Goal: Check status: Check status

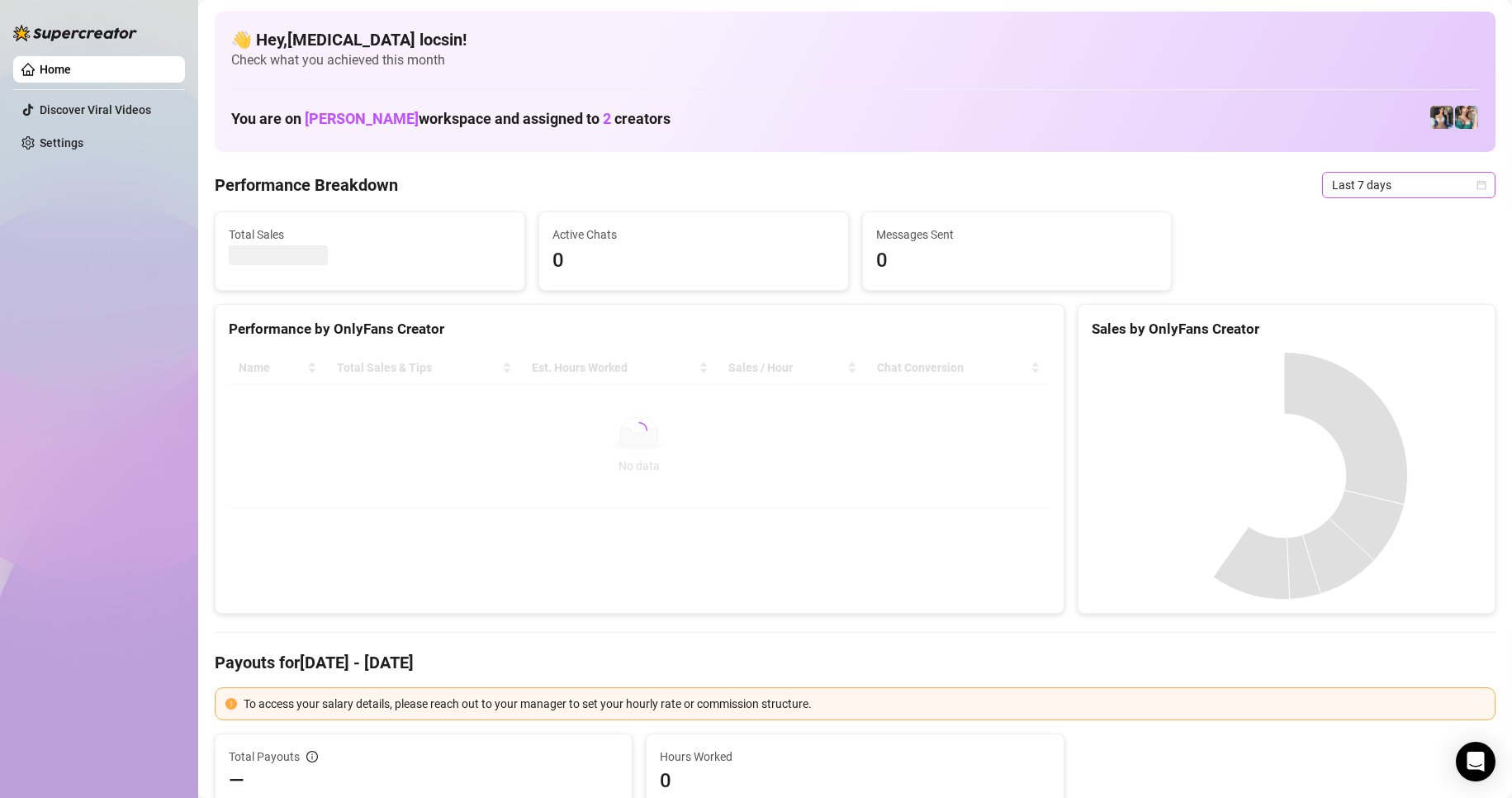
click at [1378, 183] on span "Last 7 days" at bounding box center [1409, 185] width 154 height 25
click at [1383, 322] on div "Custom date" at bounding box center [1395, 324] width 147 height 18
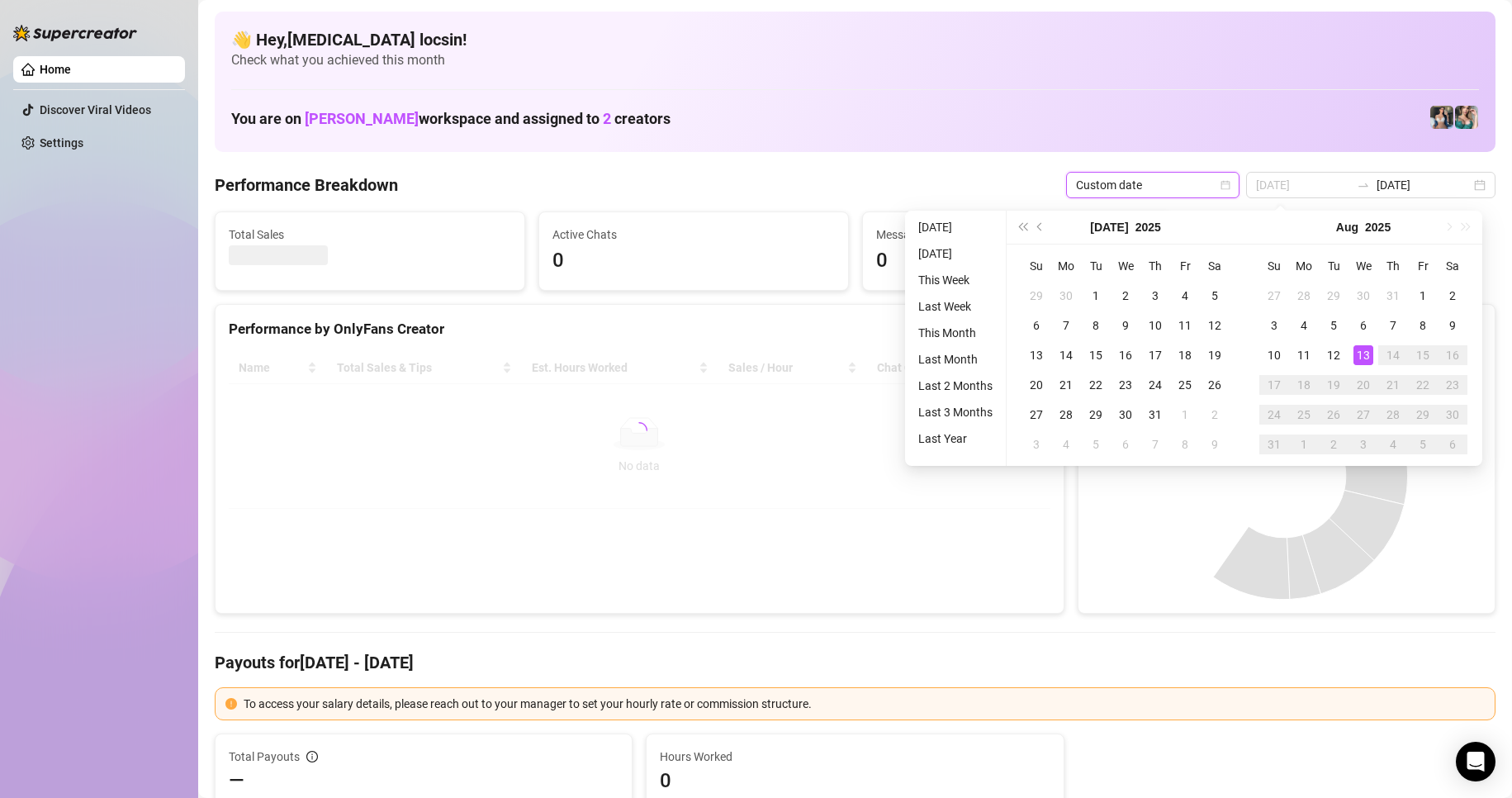
click at [1368, 350] on div "13" at bounding box center [1364, 356] width 20 height 20
type input "[DATE]"
click at [1368, 350] on div "13" at bounding box center [1364, 356] width 20 height 20
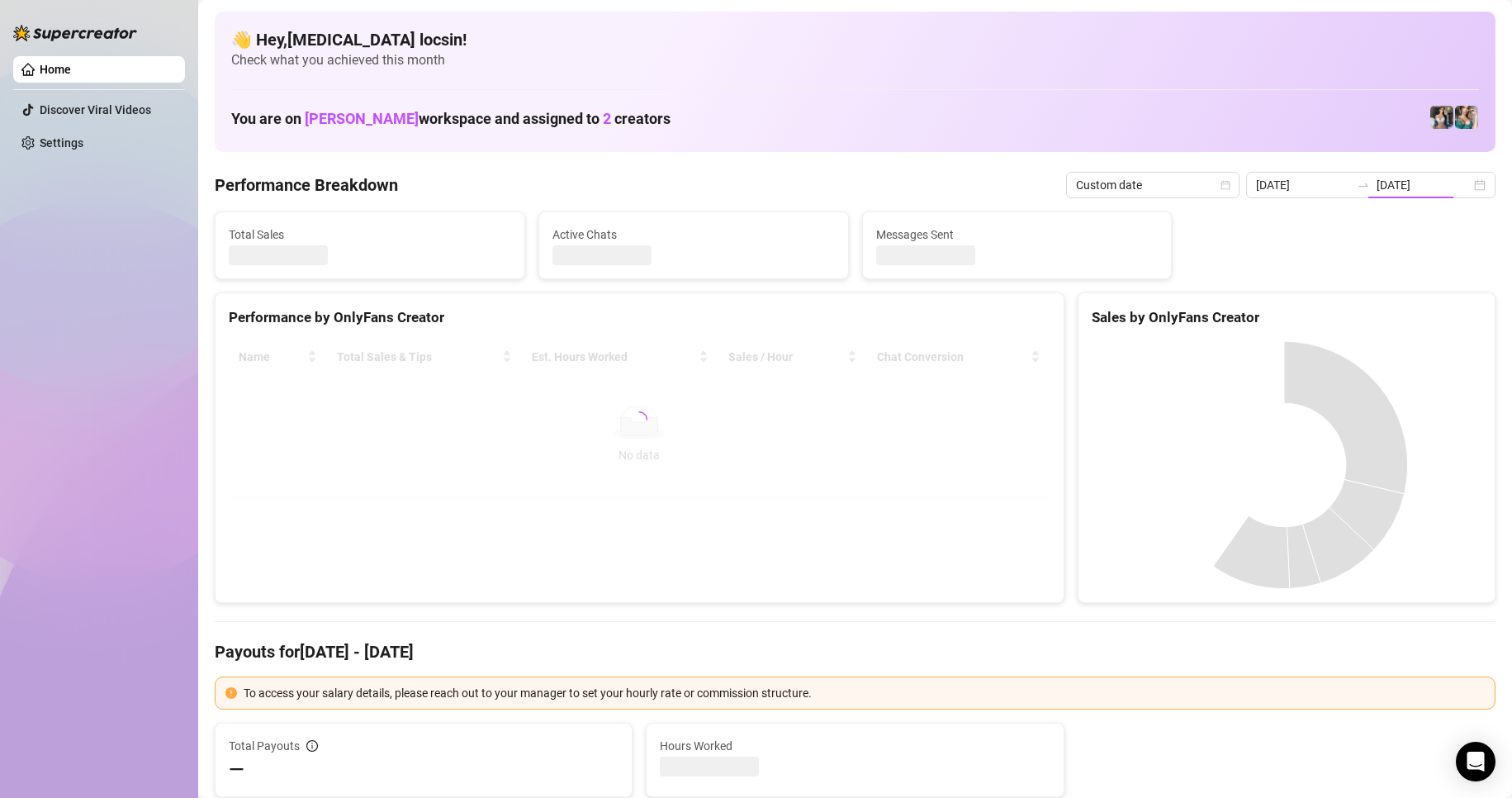
type input "[DATE]"
click at [356, 186] on Breakdown "Performance Breakdown" at bounding box center [306, 185] width 184 height 23
